Goal: Download file/media

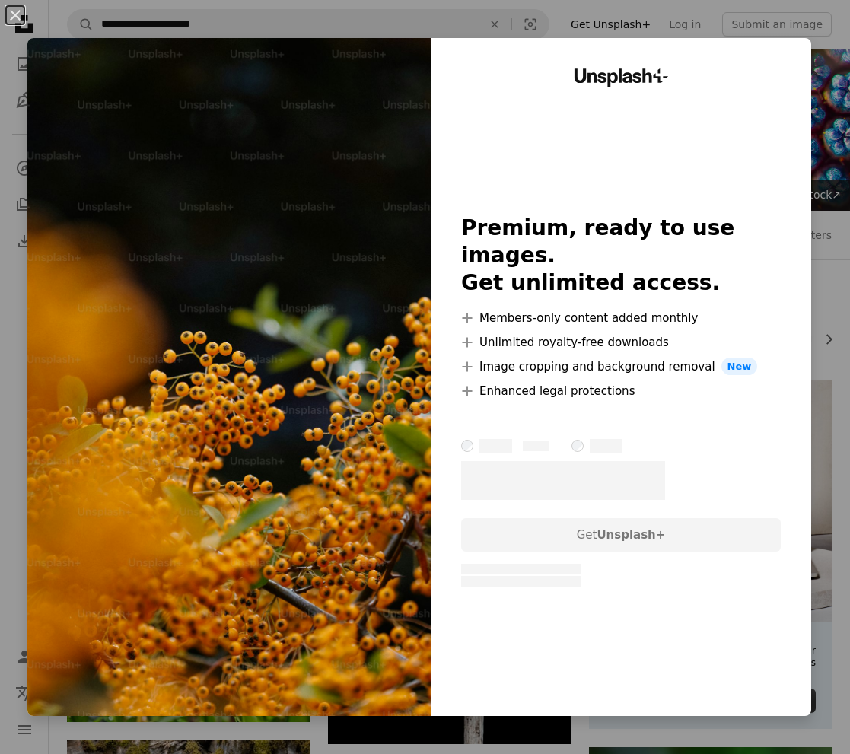
scroll to position [10904, 0]
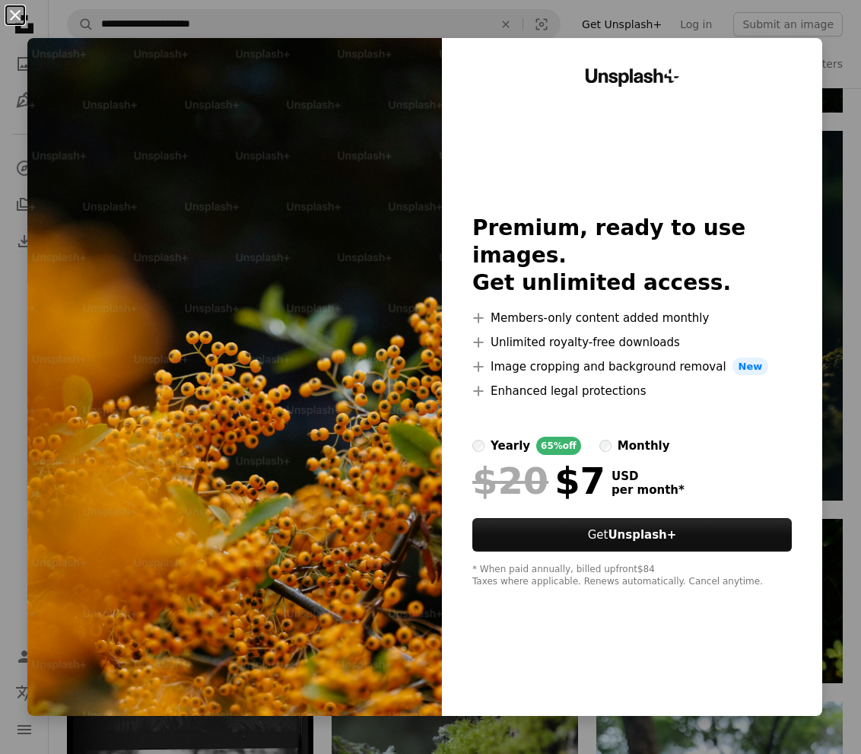
click at [7, 17] on button "An X shape" at bounding box center [15, 15] width 18 height 18
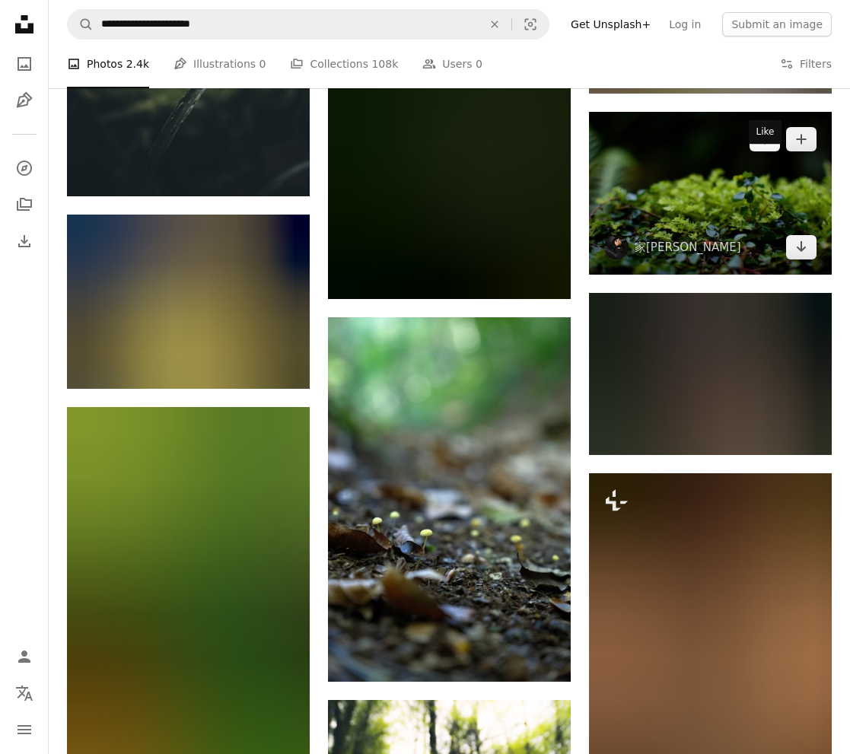
scroll to position [16606, 0]
